Goal: Find specific page/section: Find specific page/section

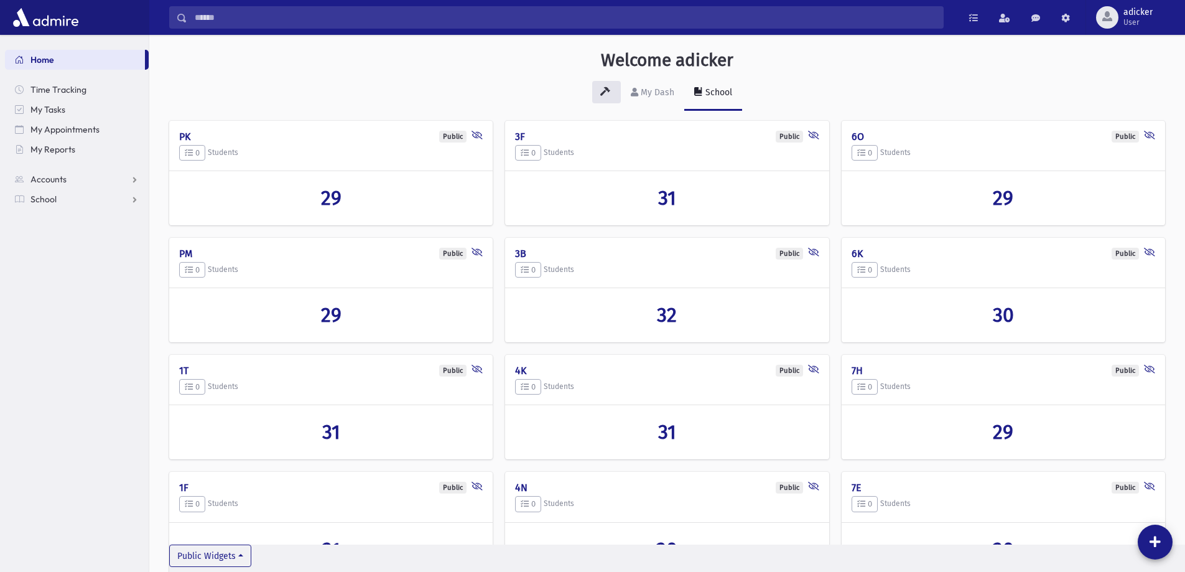
scroll to position [62, 0]
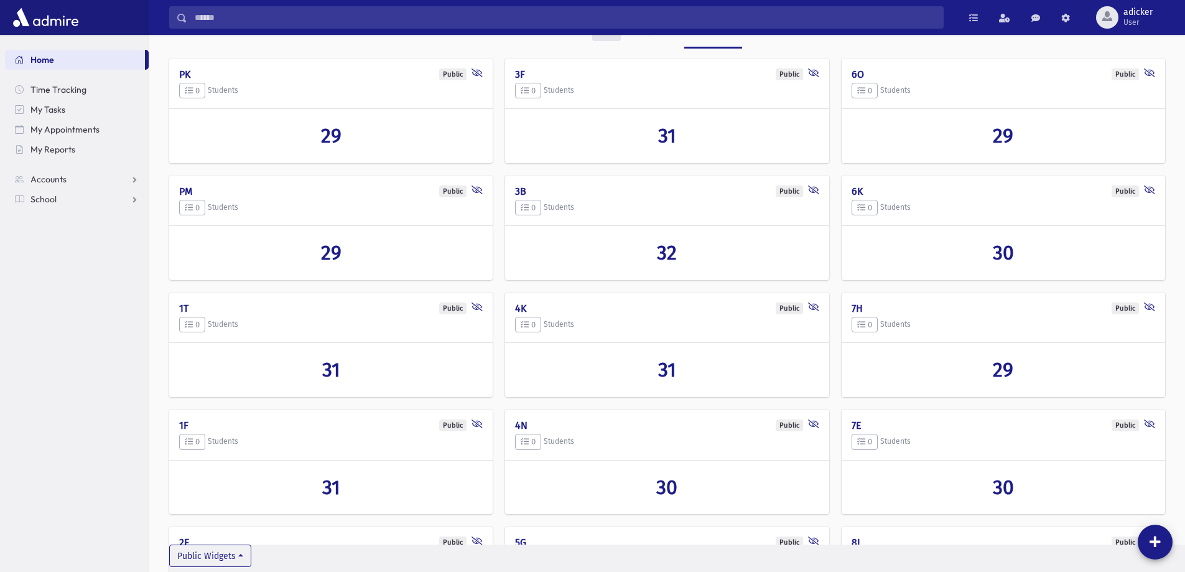
click at [96, 420] on section "Home Time Tracking My Tasks My Appointments My Reports Accounts Accounts Accoun…" at bounding box center [74, 303] width 149 height 537
drag, startPoint x: 50, startPoint y: 347, endPoint x: 88, endPoint y: 347, distance: 38.0
click at [50, 347] on section "Home Time Tracking My Tasks My Appointments My Reports Accounts Accounts Accoun…" at bounding box center [74, 303] width 149 height 537
click at [674, 371] on span "31" at bounding box center [667, 370] width 18 height 24
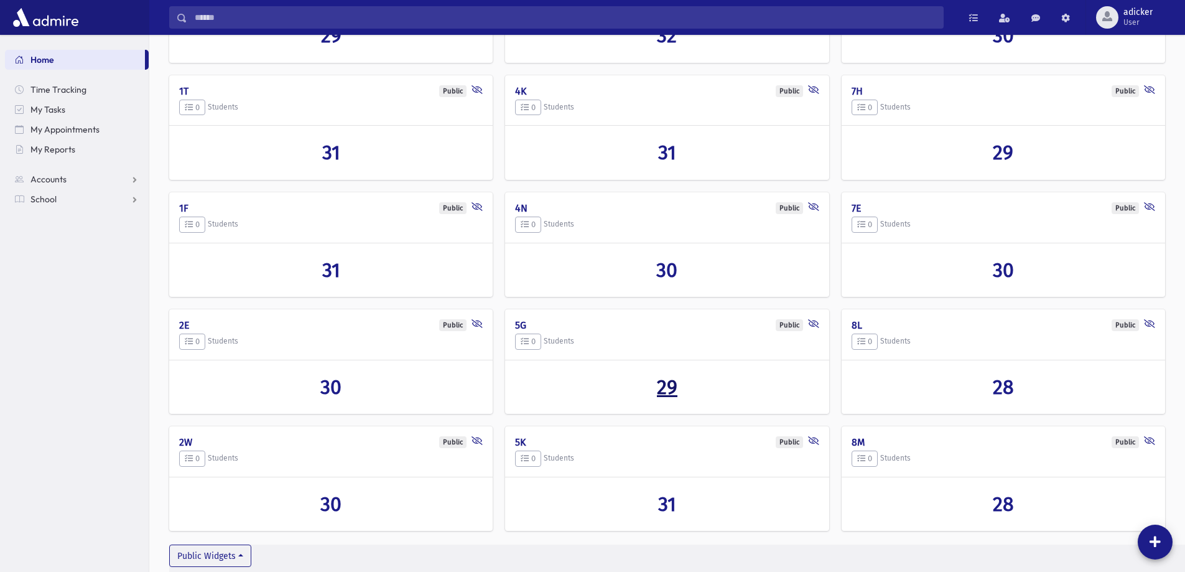
scroll to position [304, 0]
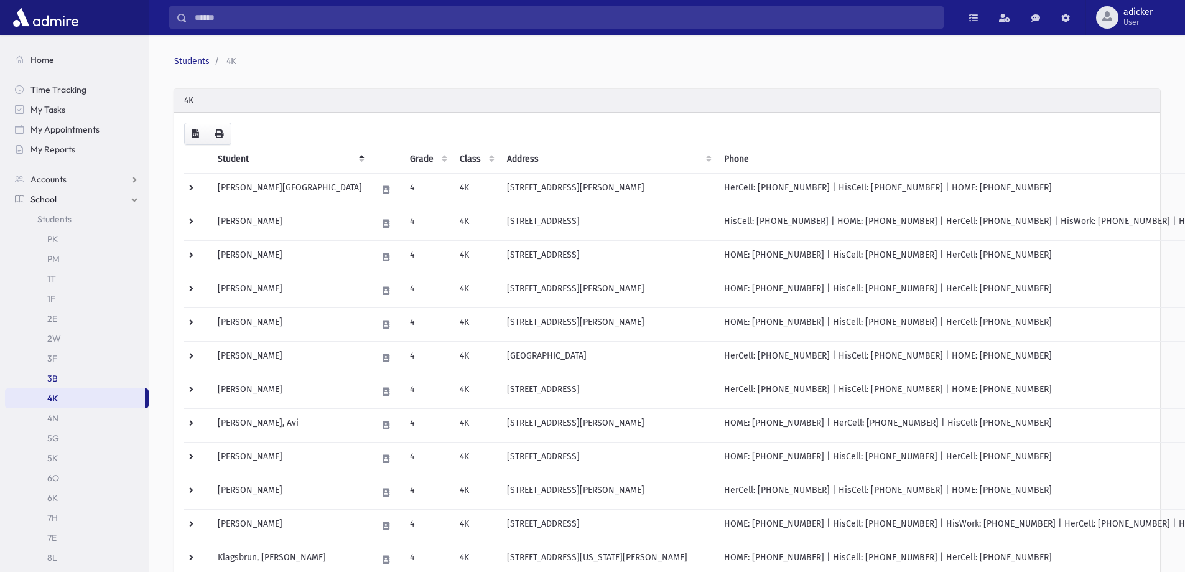
click at [91, 381] on link "3B" at bounding box center [77, 378] width 144 height 20
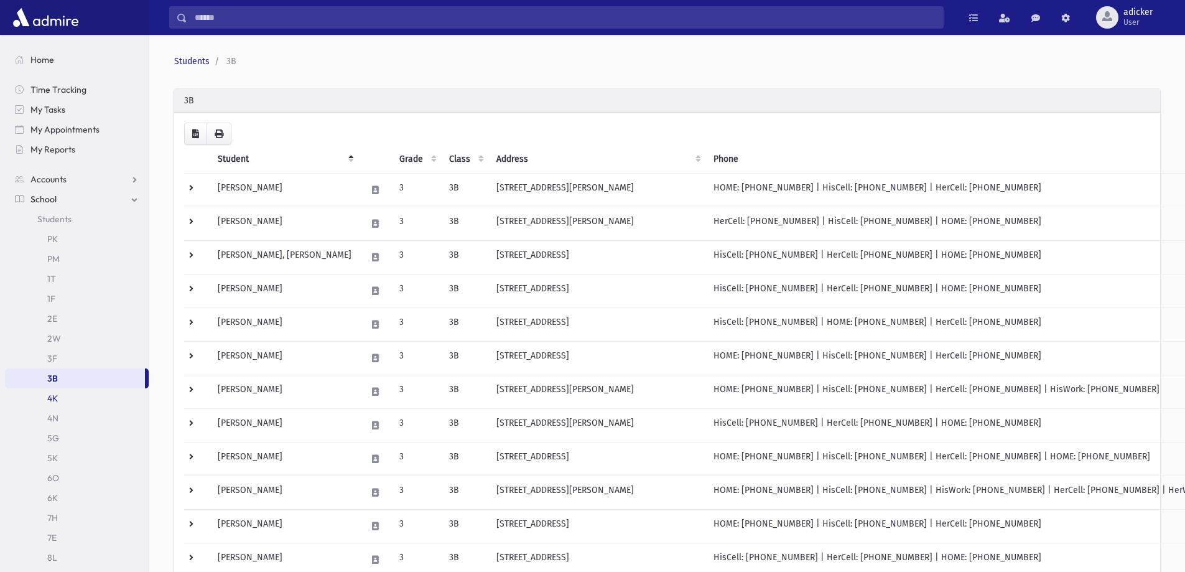
click at [94, 403] on link "4K" at bounding box center [77, 398] width 144 height 20
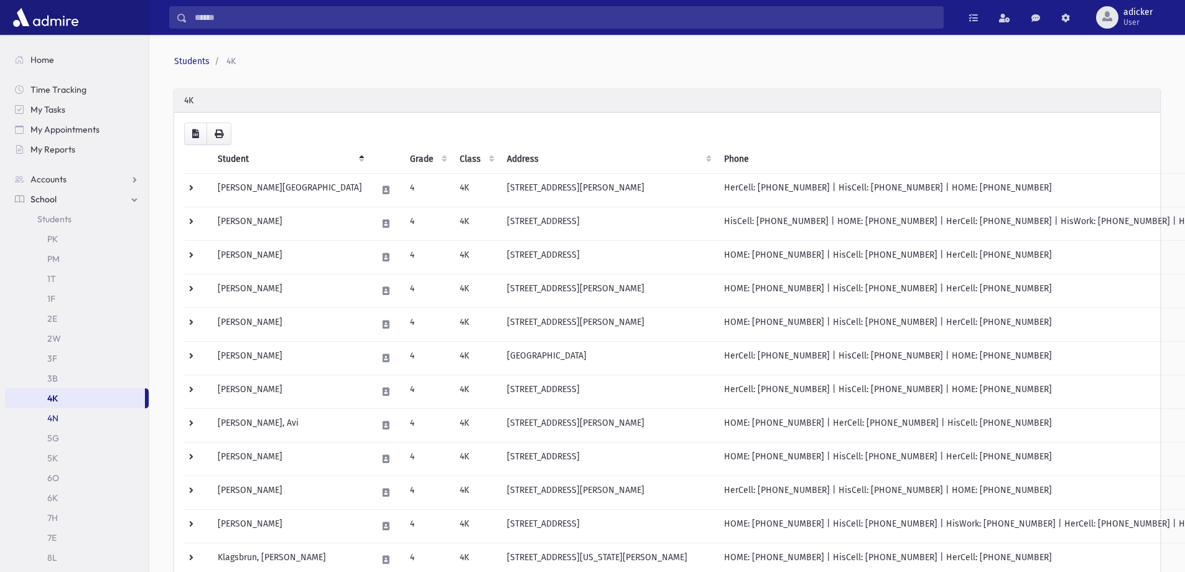
click at [95, 417] on link "4N" at bounding box center [77, 418] width 144 height 20
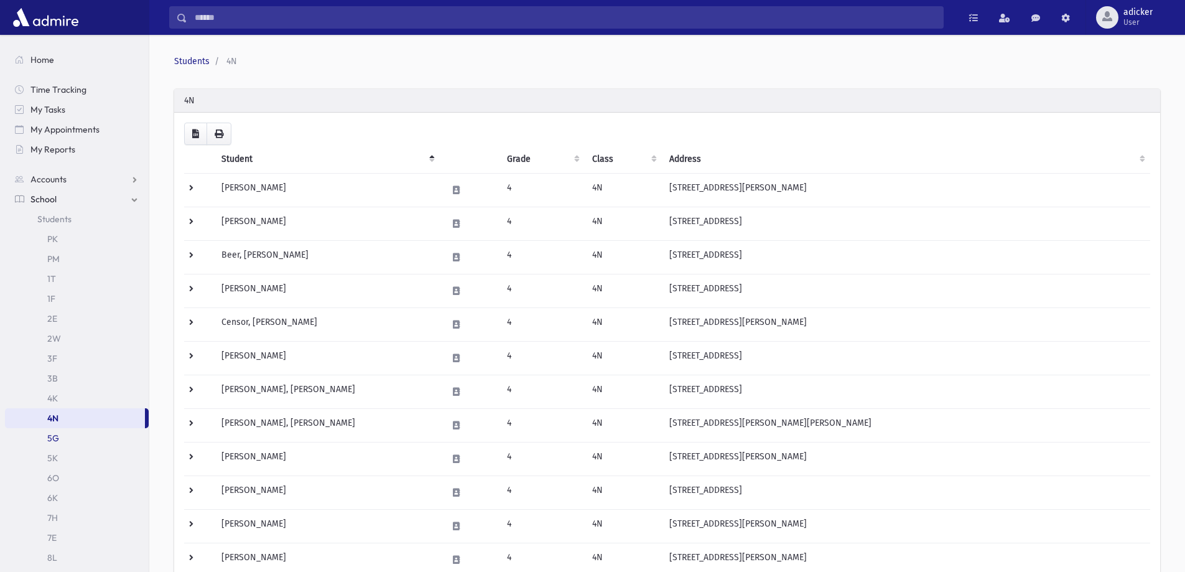
click at [95, 437] on link "5G" at bounding box center [77, 438] width 144 height 20
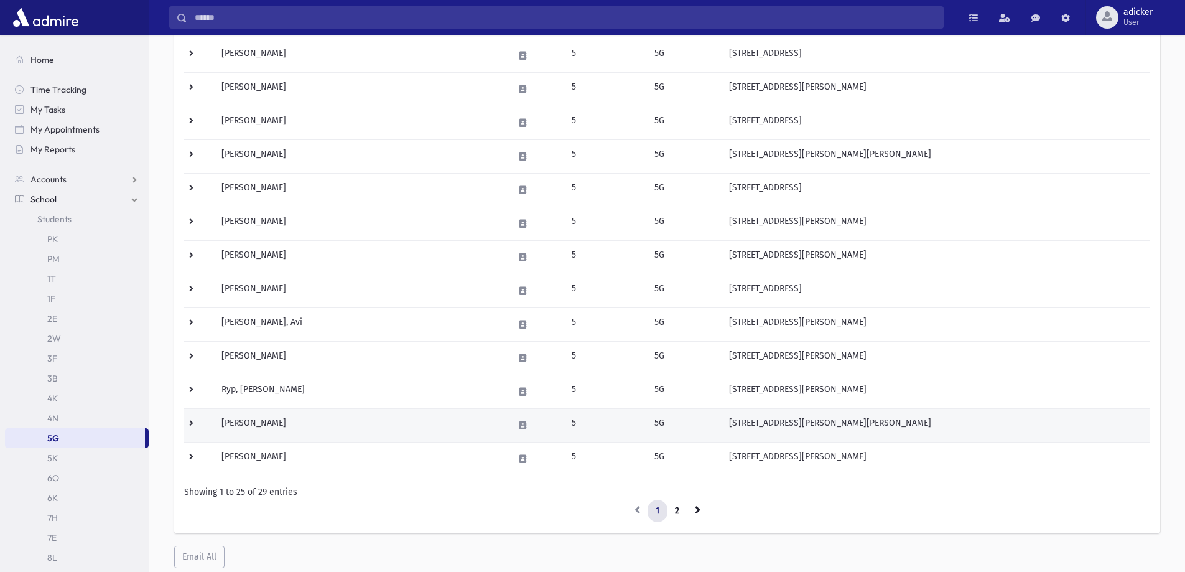
scroll to position [560, 0]
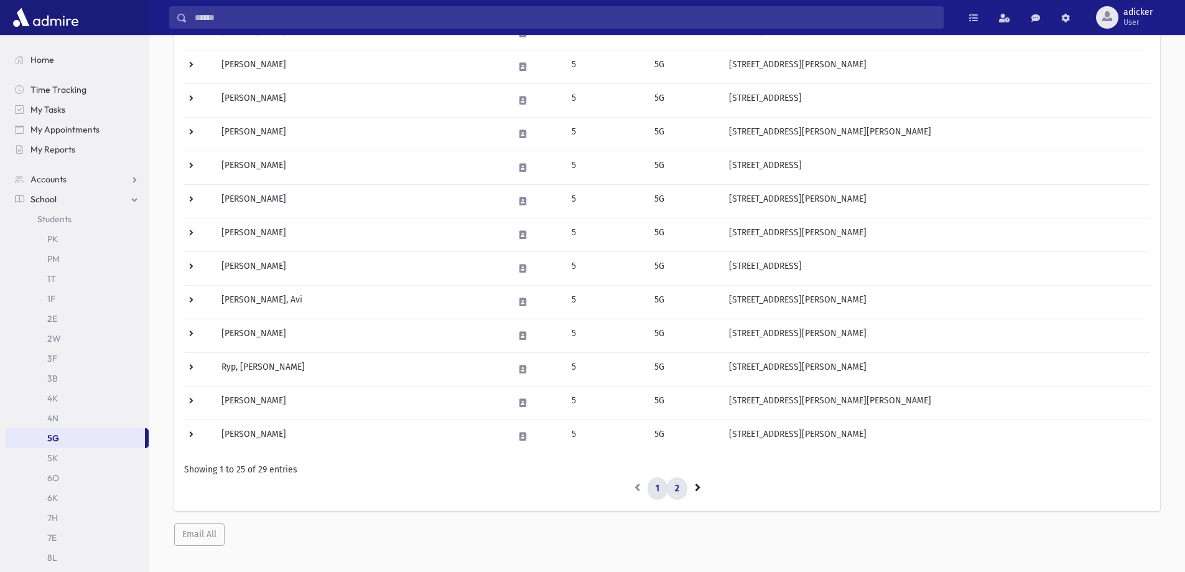
click at [678, 485] on link "2" at bounding box center [677, 488] width 21 height 22
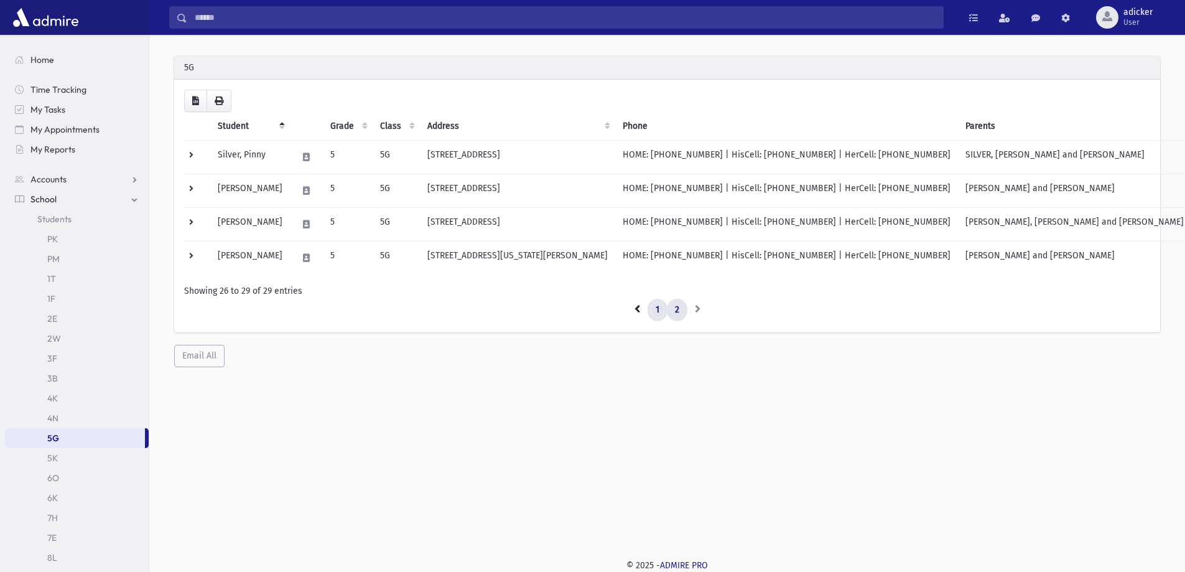
click at [655, 305] on link "1" at bounding box center [658, 310] width 20 height 22
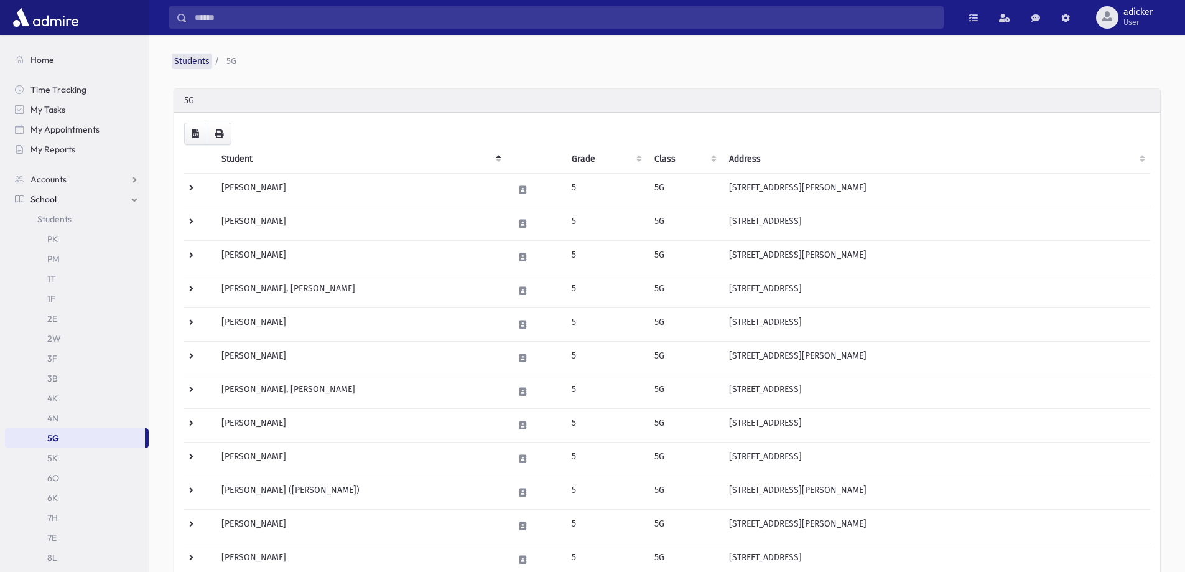
click at [197, 64] on link "Students" at bounding box center [191, 61] width 35 height 11
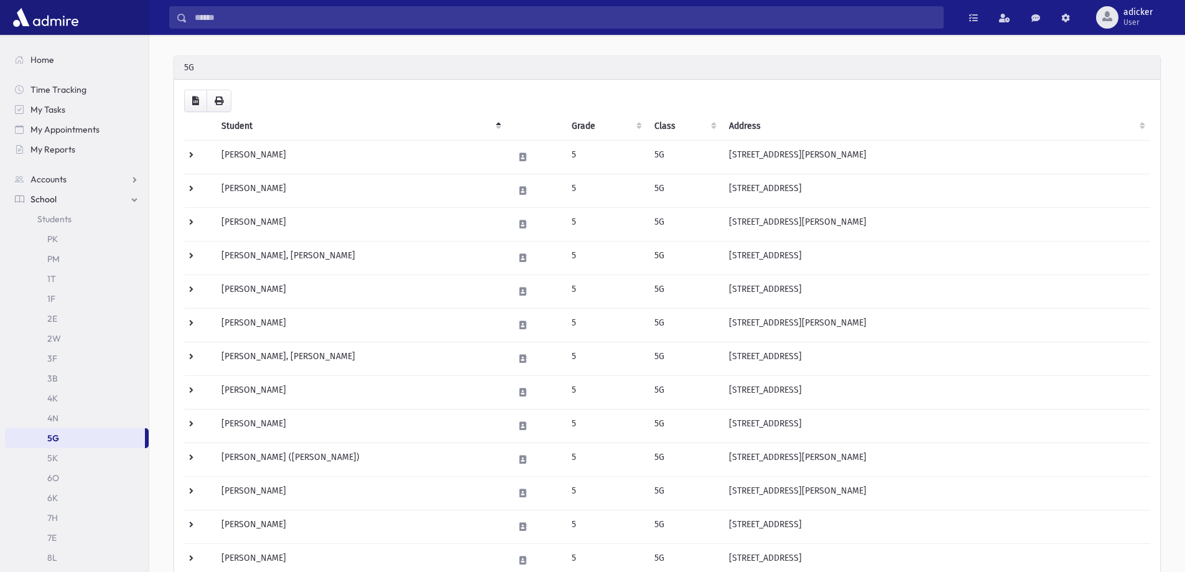
scroll to position [560, 0]
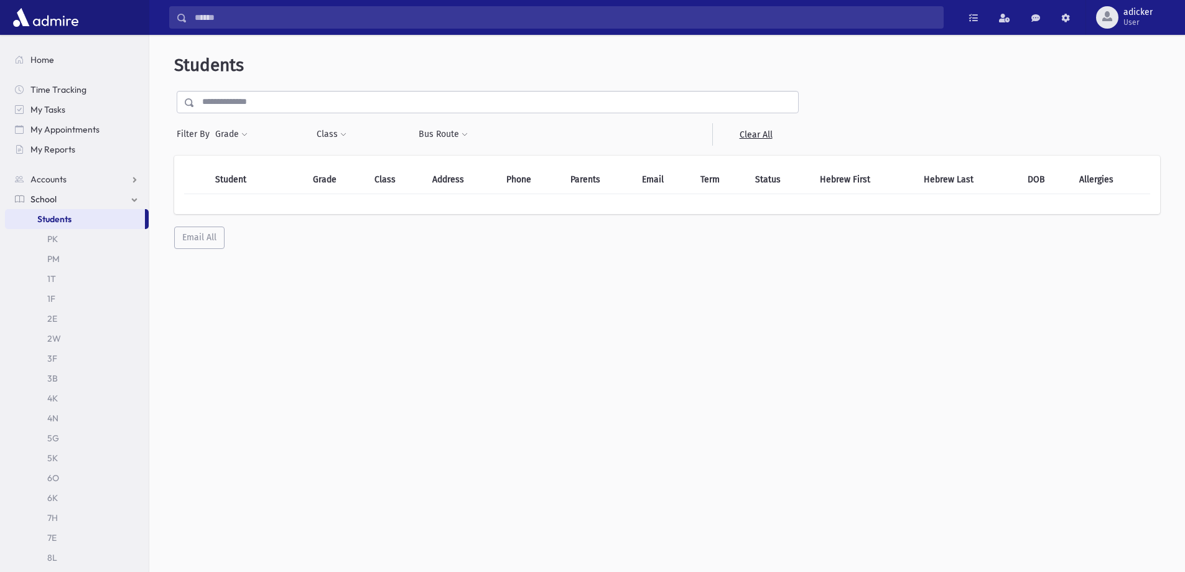
click at [54, 195] on span "School" at bounding box center [43, 199] width 26 height 11
